Goal: Task Accomplishment & Management: Manage account settings

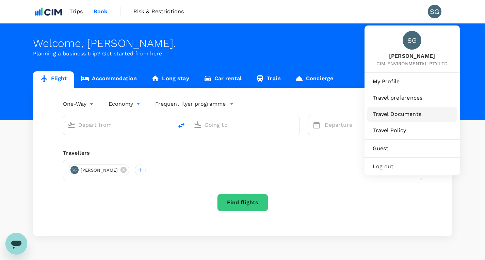
click at [408, 115] on span "Travel Documents" at bounding box center [412, 114] width 79 height 8
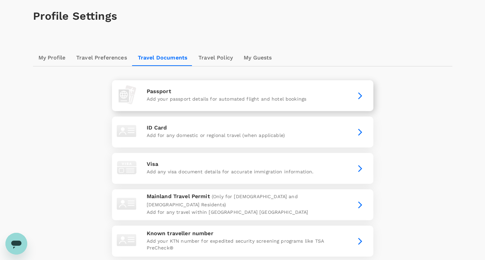
scroll to position [29, 0]
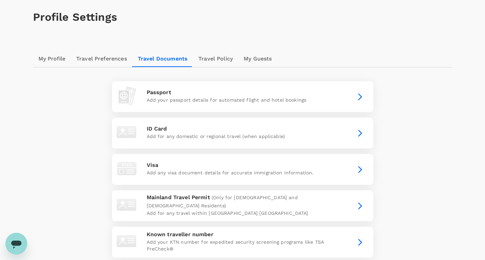
click at [209, 59] on link "Travel Policy" at bounding box center [215, 59] width 45 height 16
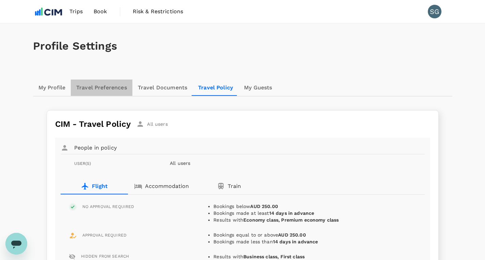
click at [79, 91] on link "Travel Preferences" at bounding box center [102, 88] width 62 height 16
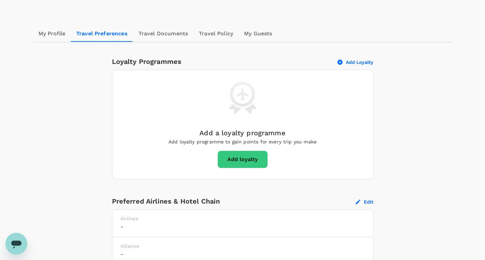
scroll to position [54, 0]
click at [47, 34] on link "My Profile" at bounding box center [52, 34] width 38 height 16
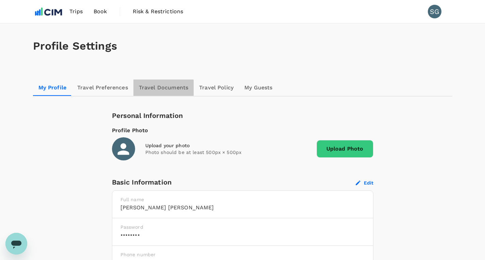
click at [156, 95] on link "Travel Documents" at bounding box center [163, 88] width 60 height 16
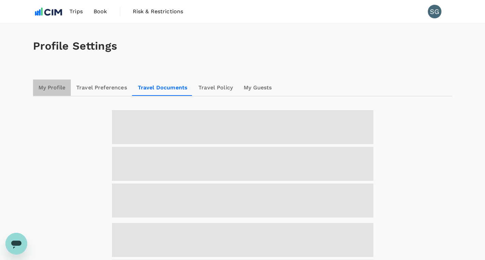
click at [64, 85] on link "My Profile" at bounding box center [52, 88] width 38 height 16
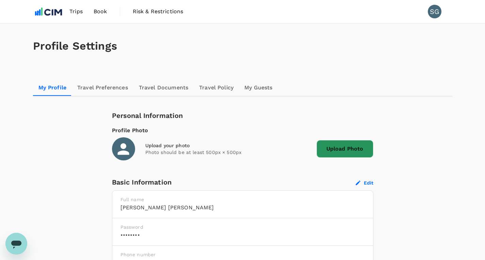
click at [338, 144] on span "Upload Photo" at bounding box center [345, 149] width 57 height 18
click at [0, 0] on input "Upload Photo" at bounding box center [0, 0] width 0 height 0
click at [339, 152] on span "Upload Photo" at bounding box center [345, 149] width 57 height 18
click at [0, 0] on input "Upload Photo" at bounding box center [0, 0] width 0 height 0
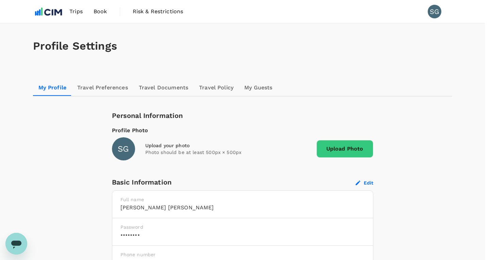
drag, startPoint x: 382, startPoint y: 208, endPoint x: 385, endPoint y: 211, distance: 4.3
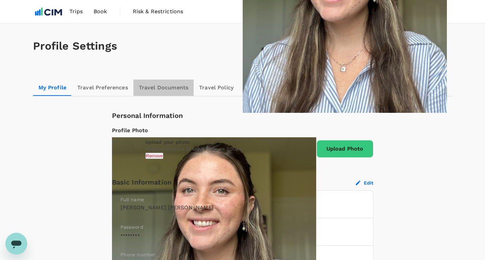
click at [173, 88] on link "Travel Documents" at bounding box center [163, 88] width 60 height 16
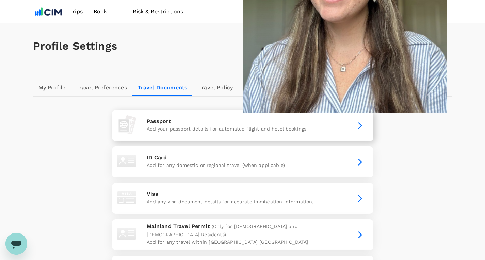
click at [325, 119] on p "Passport" at bounding box center [243, 121] width 192 height 8
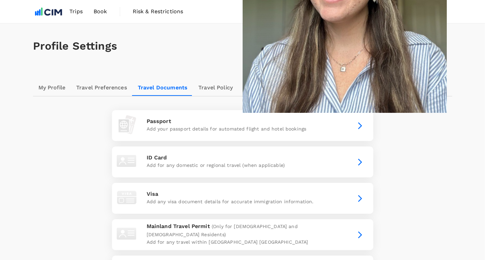
type input "664700369"
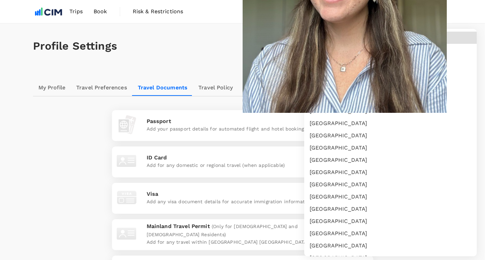
scroll to position [2137, 0]
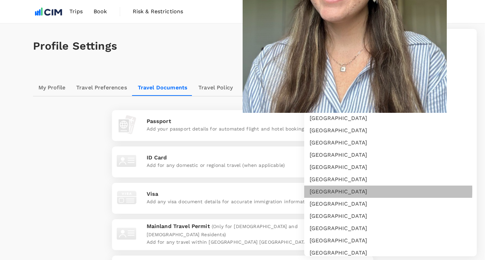
click at [339, 191] on li "[GEOGRAPHIC_DATA]" at bounding box center [390, 192] width 173 height 12
type input "US"
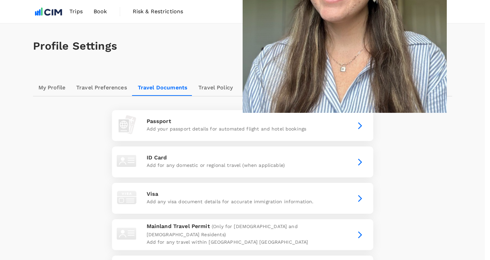
type input "10/07/2021"
type input "09/07/2031"
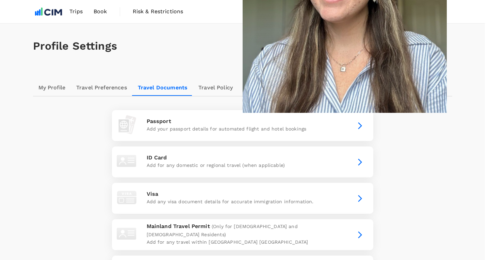
type input "Samanth"
type input "Gibson"
drag, startPoint x: 310, startPoint y: 179, endPoint x: 319, endPoint y: 209, distance: 31.6
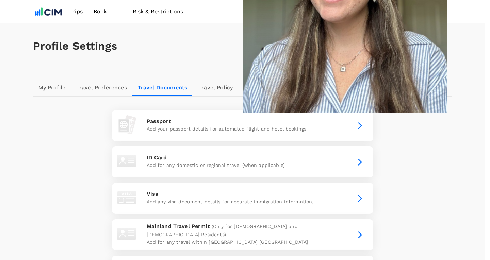
type input "01/03/2001"
type input "Samantha"
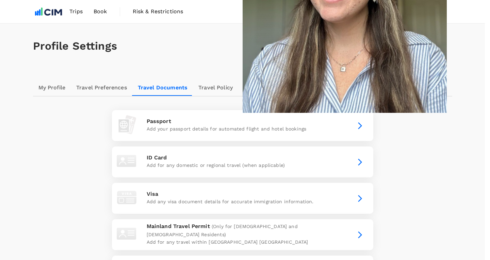
radio input "true"
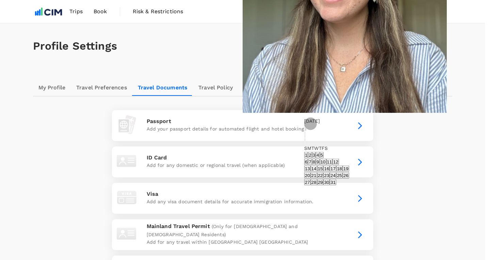
click at [326, 165] on button "10" at bounding box center [323, 162] width 6 height 6
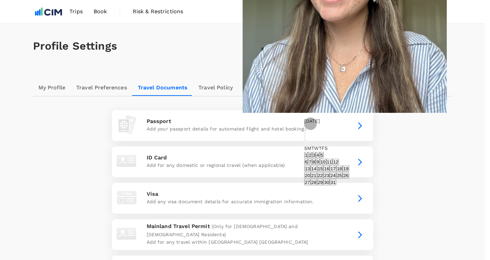
click at [320, 165] on button "9" at bounding box center [318, 162] width 4 height 6
type input "09/07/2031"
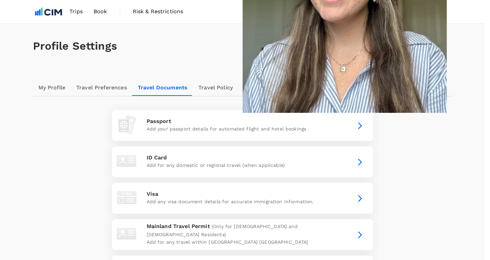
type input "03/01/2001"
click at [313, 126] on button "Jan" at bounding box center [308, 123] width 9 height 6
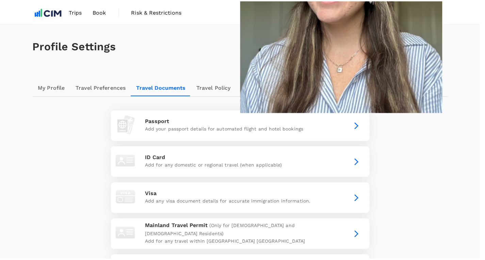
scroll to position [54, 0]
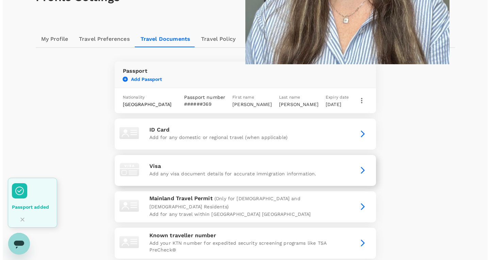
scroll to position [49, 0]
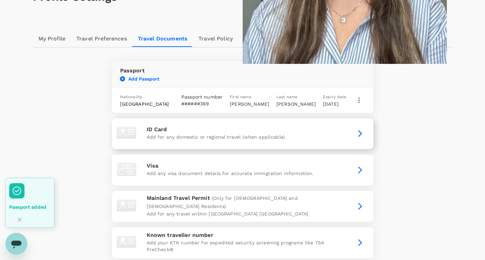
click at [342, 135] on div "ID Card Add for any domestic or regional travel (when applicable)" at bounding box center [243, 134] width 256 height 26
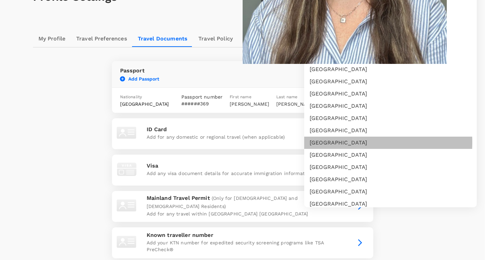
click at [350, 149] on li "United States" at bounding box center [390, 143] width 173 height 12
type input "US"
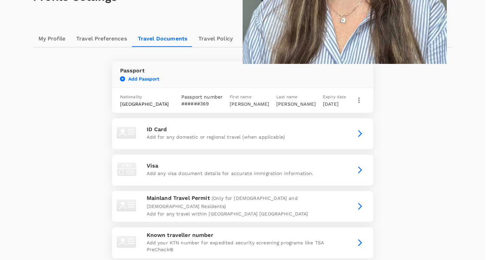
type input "161050493"
type input "Samantha"
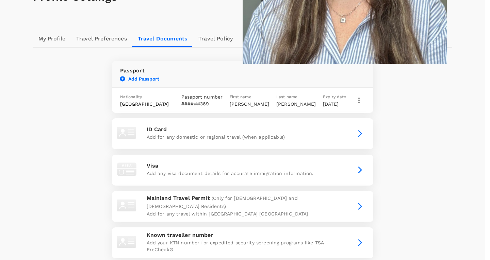
scroll to position [43, 0]
type input "Gibson"
type input "03/01/2001"
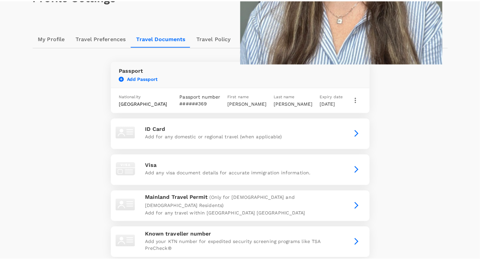
scroll to position [55, 0]
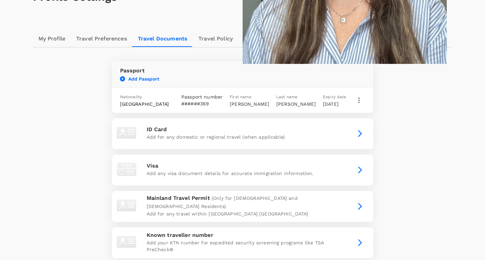
radio input "true"
type input "03/01/2027"
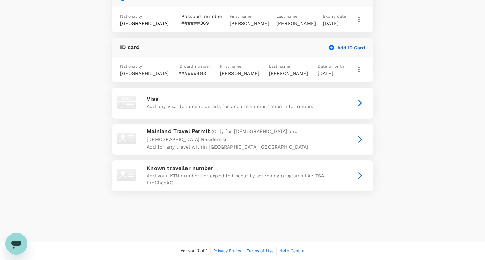
scroll to position [0, 0]
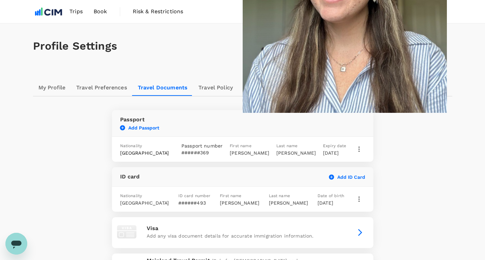
click at [159, 125] on button "Add Passport" at bounding box center [139, 128] width 39 height 6
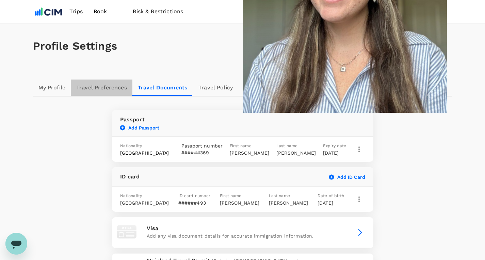
click at [99, 89] on link "Travel Preferences" at bounding box center [102, 88] width 62 height 16
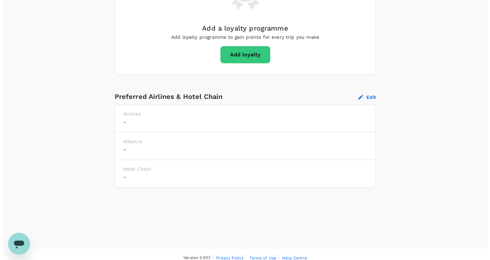
scroll to position [166, 0]
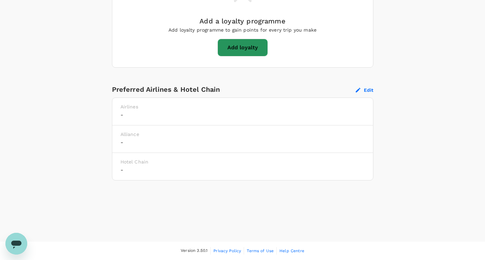
click at [244, 49] on button "Add loyalty" at bounding box center [242, 48] width 50 height 18
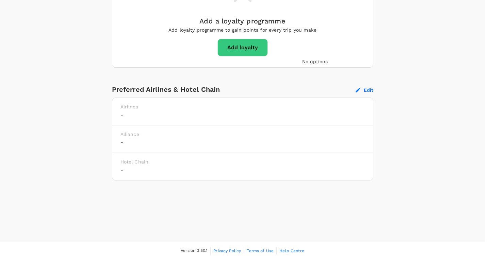
click at [343, 65] on li "United Airlines MileagePlus" at bounding box center [345, 61] width 87 height 7
type input "United Airlines MileagePlus"
type input "2"
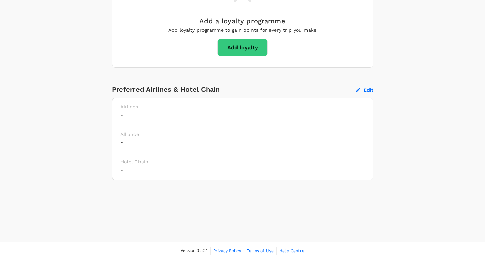
type input "RZY29640"
type input "1"
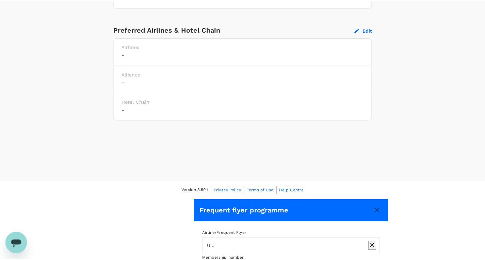
scroll to position [93, 0]
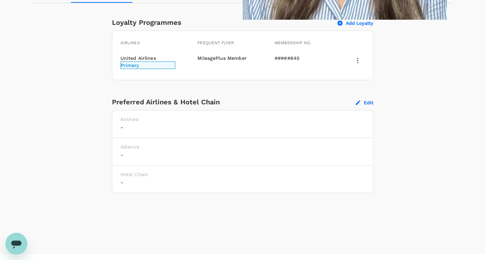
click at [365, 103] on button "Edit" at bounding box center [365, 103] width 18 height 6
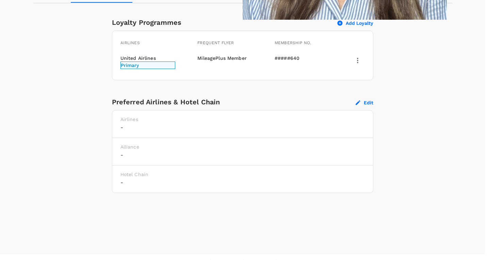
type input "United Airlines"
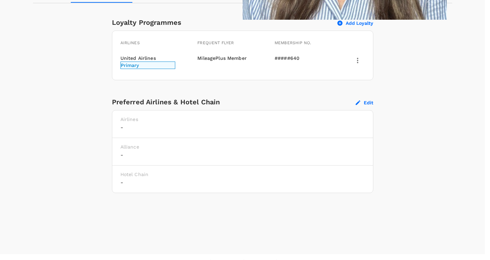
type input "American Airlines"
type input "b"
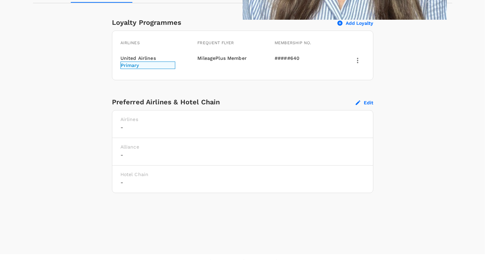
type input "Marriott"
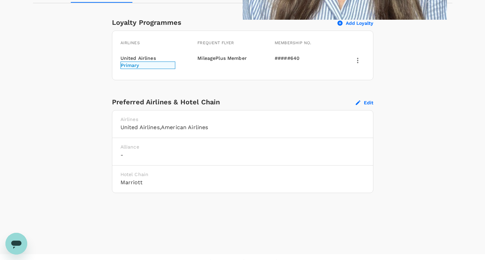
click at [352, 21] on button "Add Loyalty" at bounding box center [356, 23] width 36 height 6
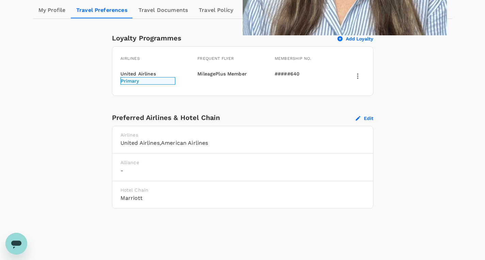
scroll to position [74, 0]
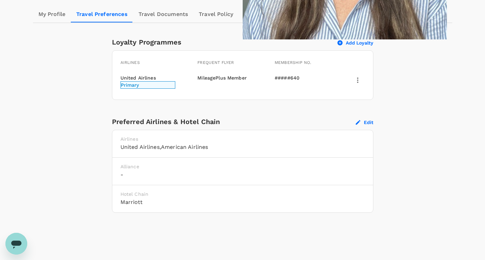
click at [347, 37] on div "Add Loyalty" at bounding box center [352, 39] width 41 height 13
click at [351, 44] on button "Add Loyalty" at bounding box center [356, 43] width 36 height 6
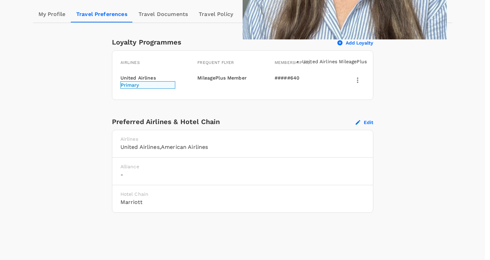
click at [339, 64] on li "American Airlines AAdvantage" at bounding box center [345, 61] width 87 height 7
type input "American Airlines AAdvantage"
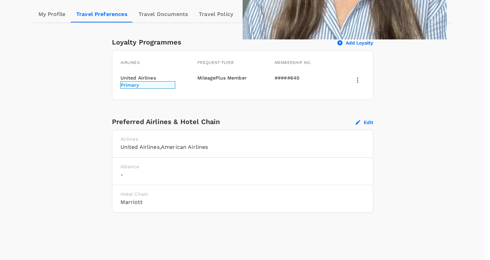
paste input "XK203D8"
type input "XK203D8"
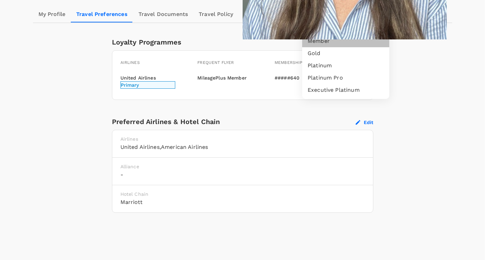
click at [333, 47] on li "Member" at bounding box center [345, 41] width 87 height 12
type input "1"
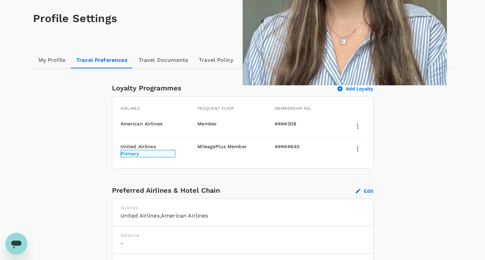
scroll to position [0, 0]
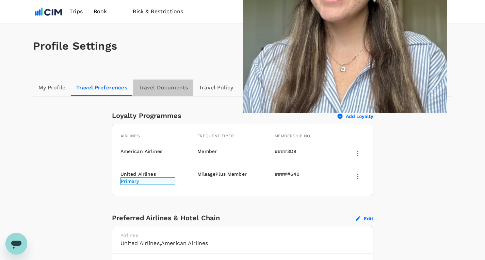
click at [160, 91] on link "Travel Documents" at bounding box center [163, 88] width 60 height 16
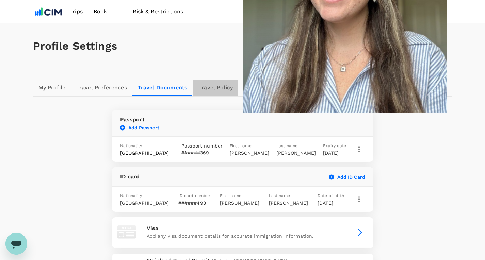
click at [216, 93] on link "Travel Policy" at bounding box center [215, 88] width 45 height 16
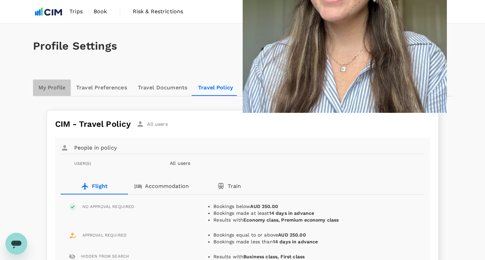
click at [49, 90] on link "My Profile" at bounding box center [52, 88] width 38 height 16
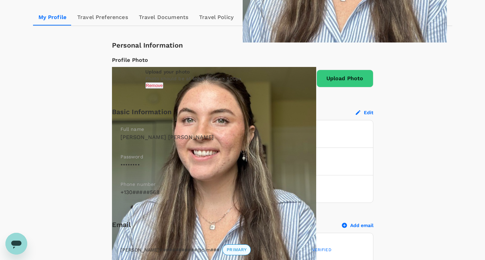
scroll to position [7, 0]
